Goal: Find contact information: Find contact information

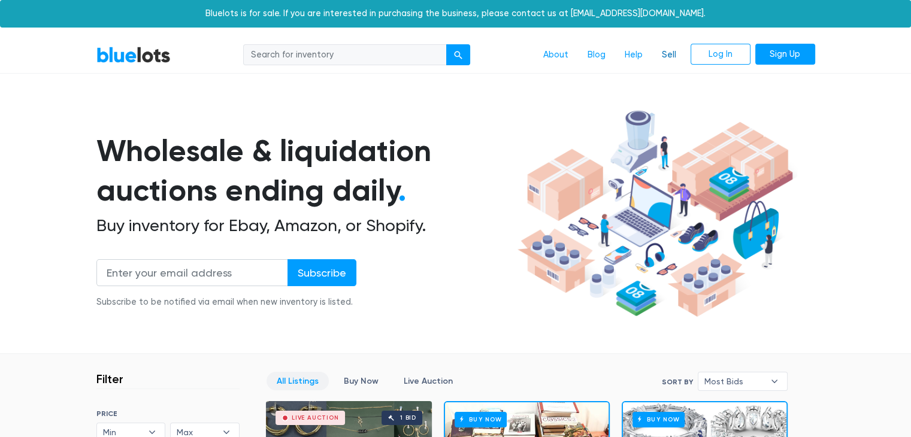
click at [662, 58] on link "Sell" at bounding box center [669, 55] width 34 height 23
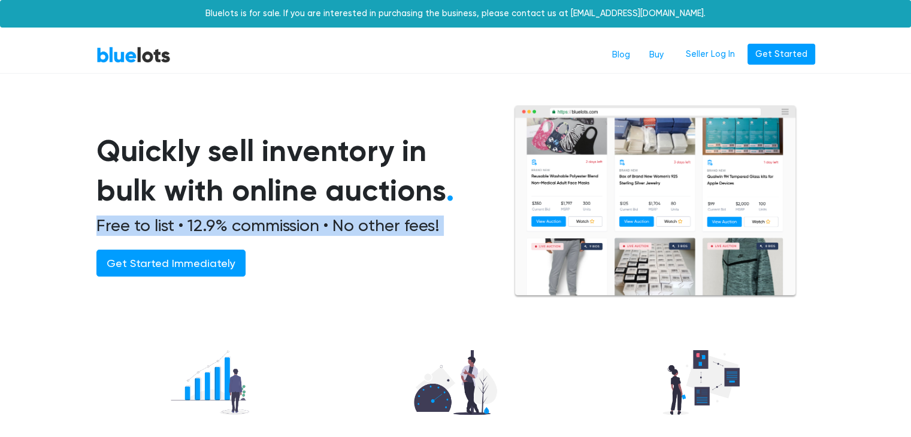
drag, startPoint x: 95, startPoint y: 227, endPoint x: 395, endPoint y: 235, distance: 300.1
click at [395, 235] on div "Quickly sell inventory in bulk with online auctions . Free to list • 12.9% comm…" at bounding box center [455, 201] width 737 height 193
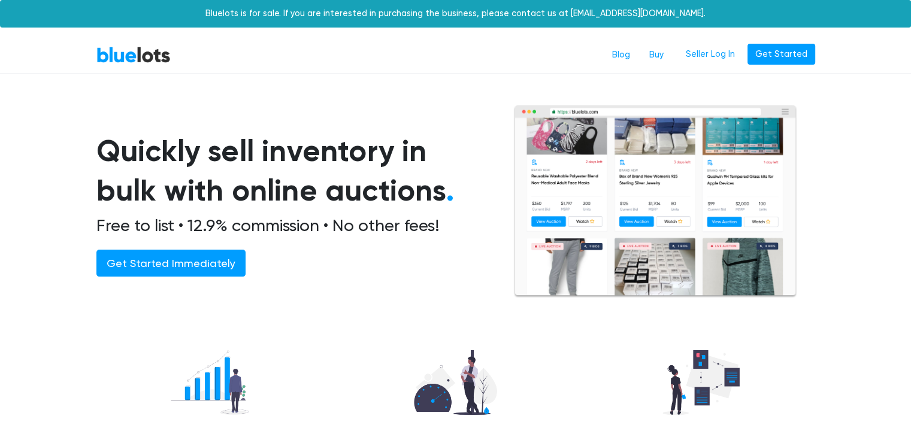
click at [390, 144] on h1 "Quickly sell inventory in bulk with online auctions ." at bounding box center [290, 171] width 388 height 80
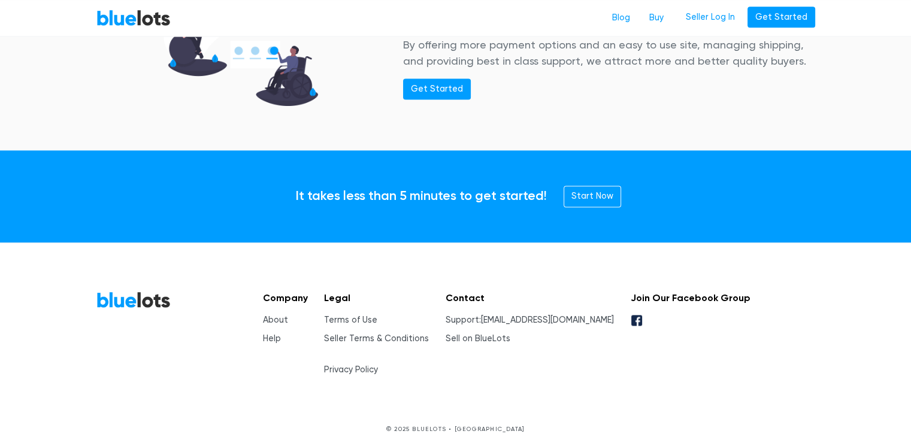
scroll to position [1631, 0]
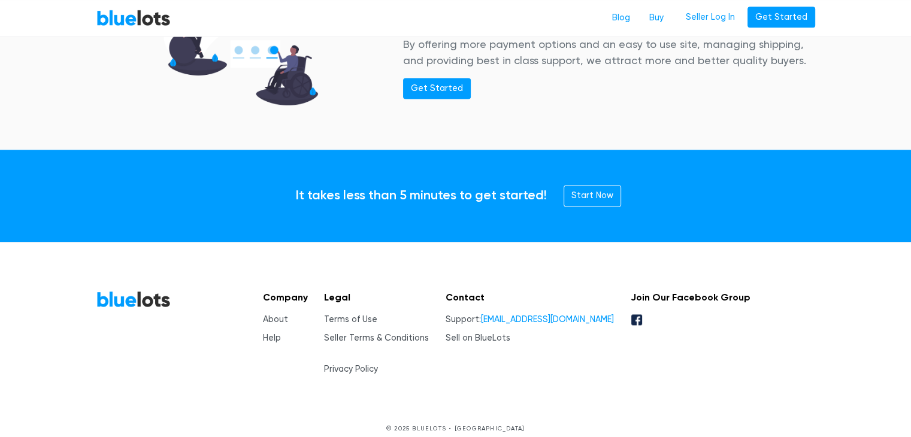
click at [567, 322] on link "[EMAIL_ADDRESS][DOMAIN_NAME]" at bounding box center [547, 319] width 133 height 10
drag, startPoint x: 620, startPoint y: 328, endPoint x: 555, endPoint y: 311, distance: 66.7
click at [555, 311] on div "Contact Support: support@bluelots.com Sell on BlueLots" at bounding box center [530, 334] width 168 height 84
click at [692, 136] on div "We attract more buyers than the competition By offering more payment options an…" at bounding box center [455, 55] width 737 height 177
drag, startPoint x: 625, startPoint y: 329, endPoint x: 537, endPoint y: 319, distance: 88.0
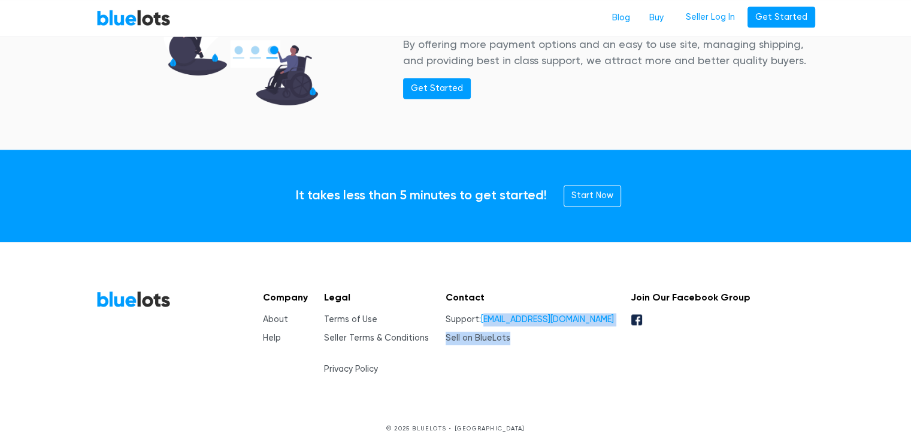
click at [537, 319] on div "Company About Help Legal Terms of Use Seller Terms & Conditions Edit Sign Priva…" at bounding box center [501, 333] width 497 height 86
click at [776, 356] on div "BlueLots Company About Help Legal Terms of Use Seller Terms & Conditions Edit S…" at bounding box center [455, 333] width 719 height 86
drag, startPoint x: 531, startPoint y: 322, endPoint x: 584, endPoint y: 308, distance: 55.6
click at [582, 313] on li "Support: support@bluelots.com" at bounding box center [530, 319] width 168 height 13
click at [756, 365] on div "BlueLots Company About Help Legal Terms of Use Seller Terms & Conditions Edit S…" at bounding box center [455, 361] width 737 height 143
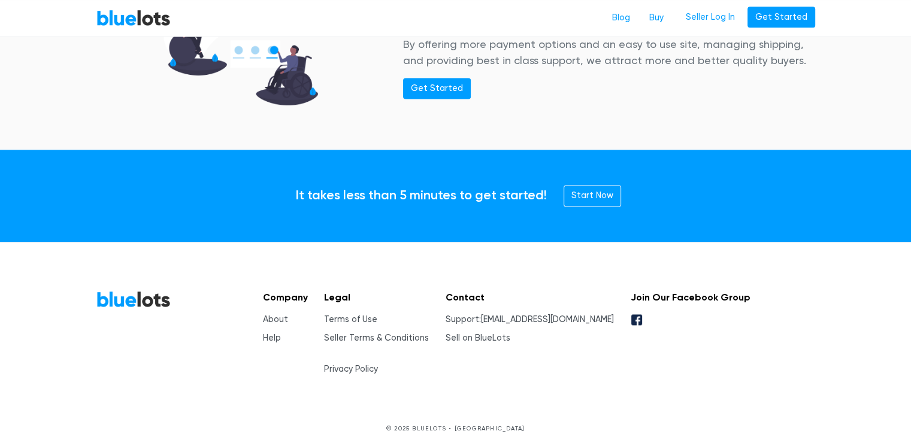
drag, startPoint x: 531, startPoint y: 320, endPoint x: 624, endPoint y: 324, distance: 92.9
click at [624, 324] on div "Company About Help Legal Terms of Use Seller Terms & Conditions Edit Sign Priva…" at bounding box center [501, 333] width 497 height 86
copy li "[EMAIL_ADDRESS][DOMAIN_NAME]"
click at [429, 310] on div "Legal Terms of Use Seller Terms & Conditions Edit Sign Privacy Policy" at bounding box center [376, 334] width 105 height 84
